Goal: Task Accomplishment & Management: Manage account settings

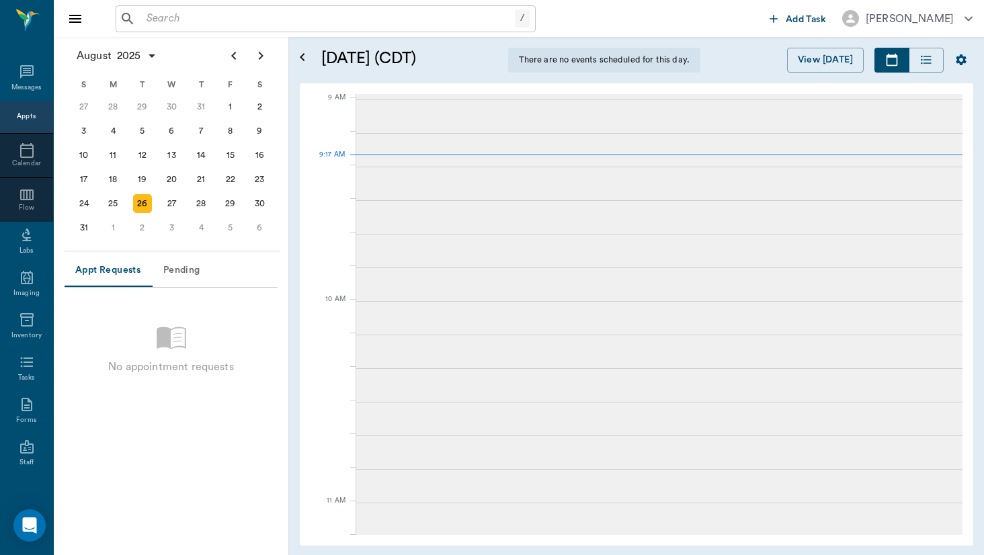
scroll to position [204, 0]
click at [117, 212] on div "25" at bounding box center [113, 203] width 19 height 19
